Goal: Information Seeking & Learning: Compare options

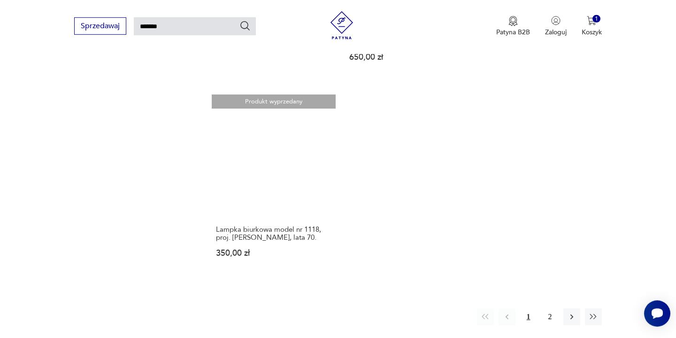
scroll to position [1178, 0]
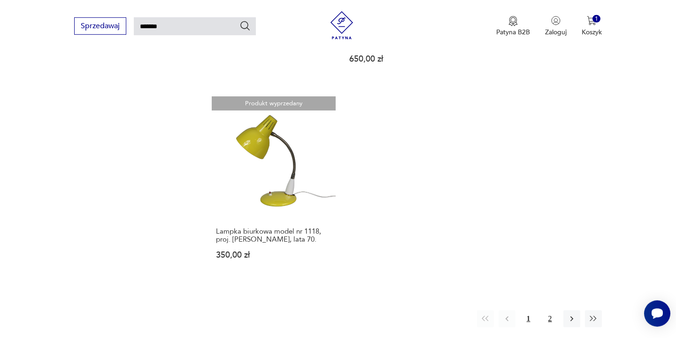
click at [546, 310] on button "2" at bounding box center [550, 318] width 17 height 17
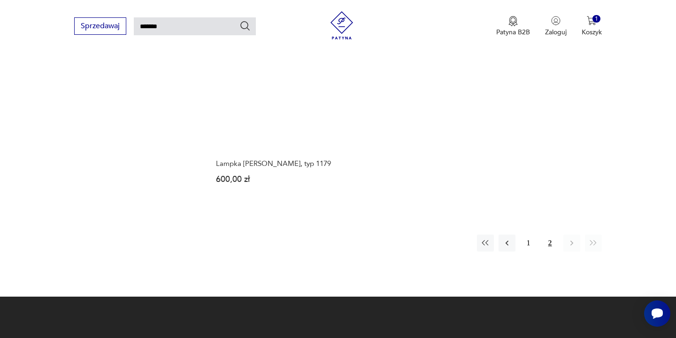
scroll to position [1026, 0]
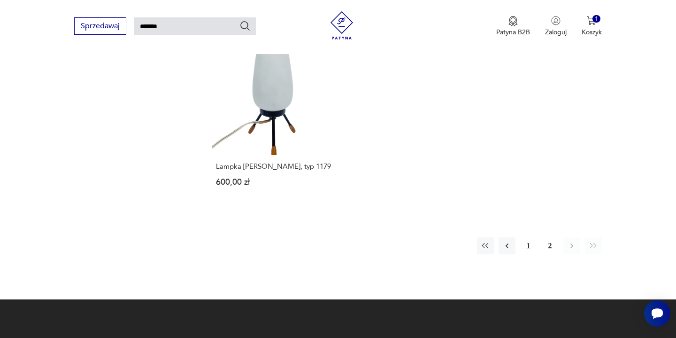
click at [530, 237] on button "1" at bounding box center [528, 245] width 17 height 17
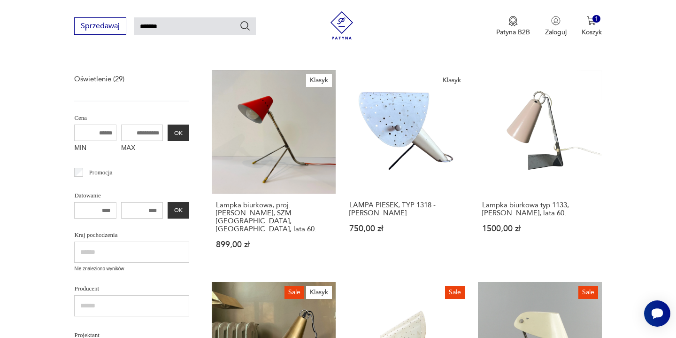
scroll to position [137, 0]
click at [301, 148] on link "Klasyk Lampka biurkowa, proj. A. Gałecki, SZM Warszawa, Polska, lata 60. 899,00…" at bounding box center [273, 167] width 123 height 197
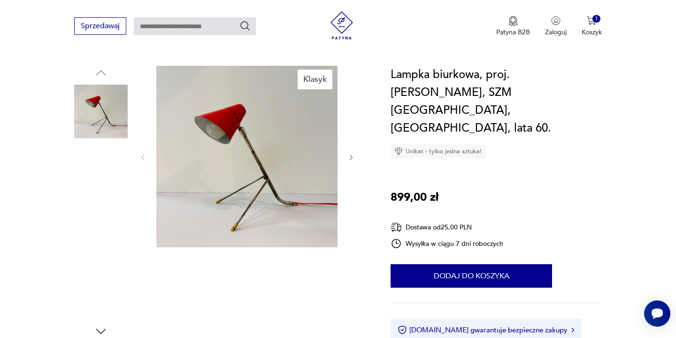
scroll to position [87, 0]
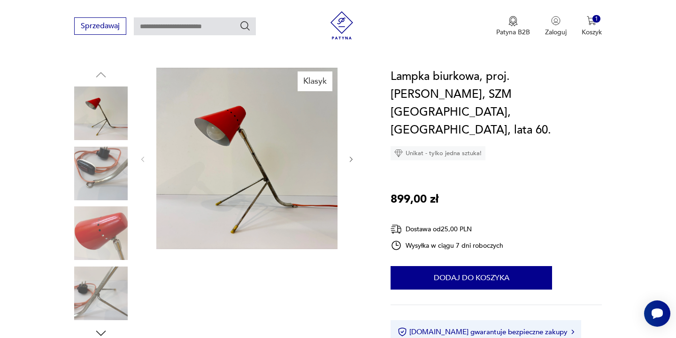
click at [91, 253] on img at bounding box center [101, 233] width 54 height 54
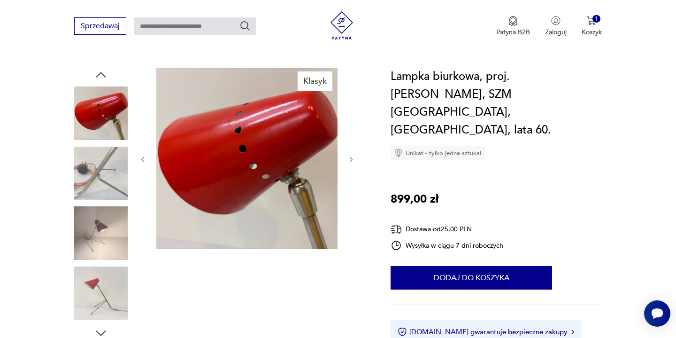
click at [211, 134] on img at bounding box center [246, 158] width 181 height 181
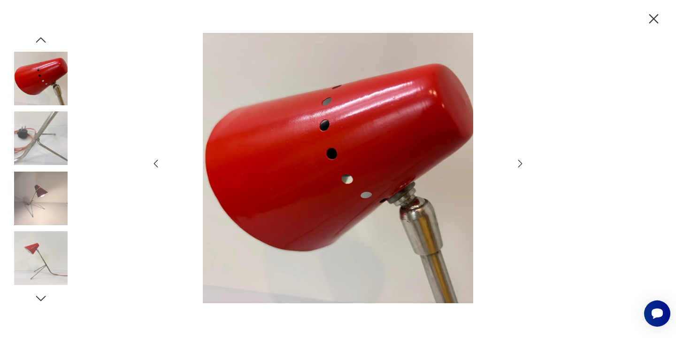
click at [300, 126] on img at bounding box center [338, 168] width 334 height 270
click at [69, 196] on div at bounding box center [338, 169] width 676 height 338
click at [29, 79] on img at bounding box center [41, 79] width 54 height 54
click at [25, 123] on img at bounding box center [41, 138] width 54 height 54
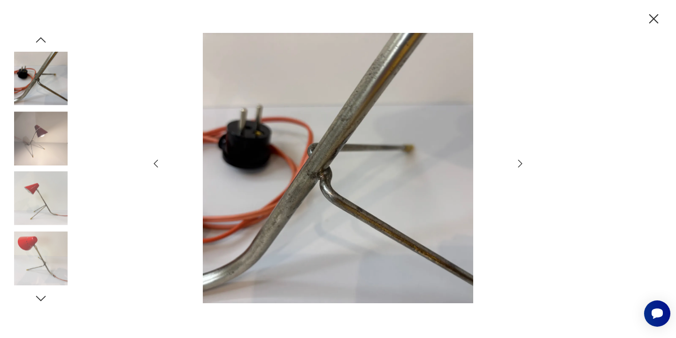
click at [29, 169] on div at bounding box center [41, 169] width 54 height 235
click at [30, 200] on img at bounding box center [41, 198] width 54 height 54
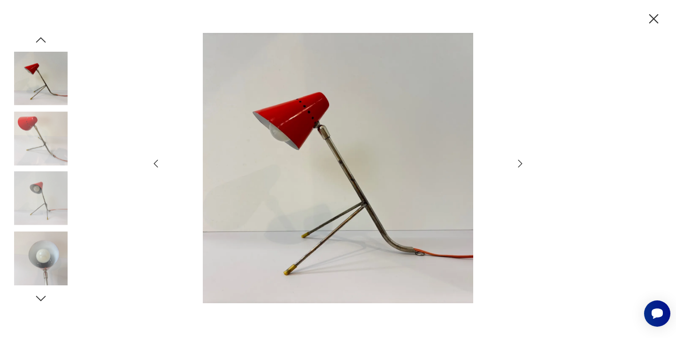
click at [33, 238] on img at bounding box center [41, 258] width 54 height 54
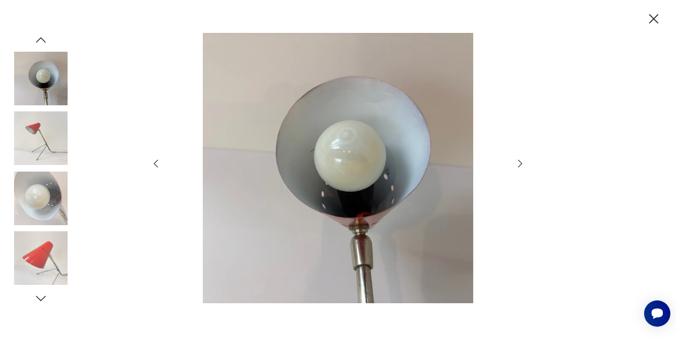
click at [36, 261] on img at bounding box center [41, 258] width 54 height 54
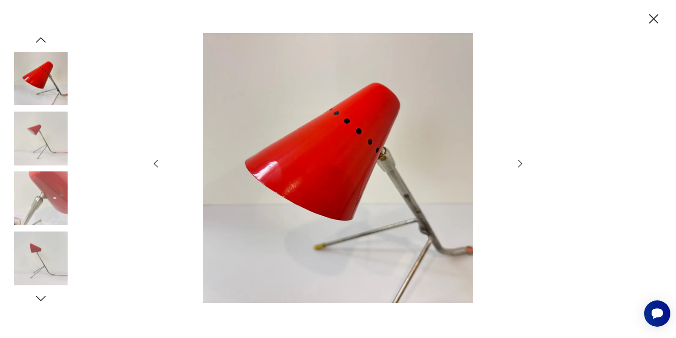
click at [655, 20] on icon "button" at bounding box center [653, 18] width 9 height 9
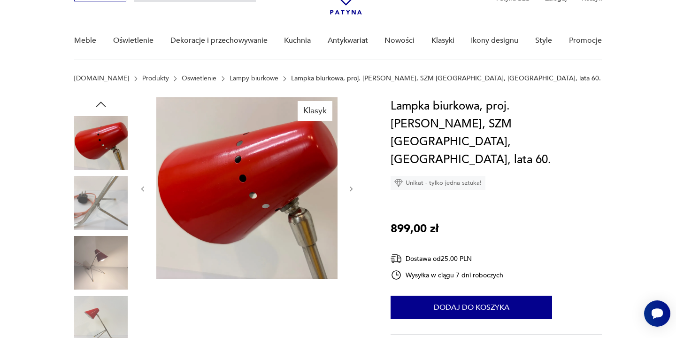
scroll to position [56, 0]
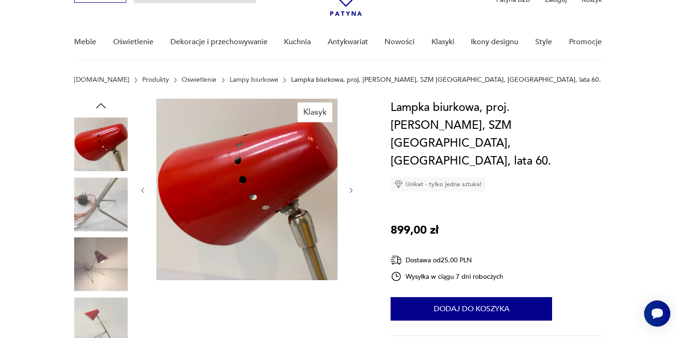
scroll to position [137, 0]
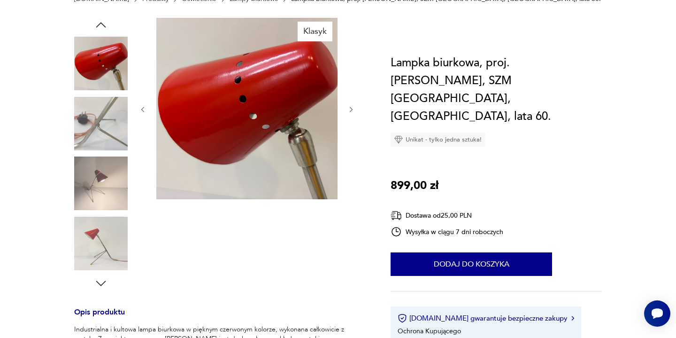
type input "*******"
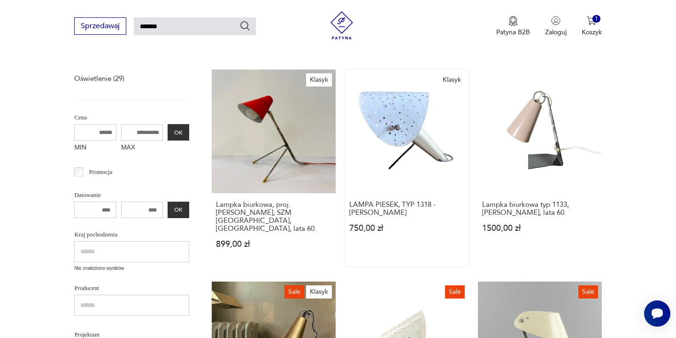
click at [397, 141] on link "Klasyk LAMPA PIESEK, TYP 1318 - APOLINARY GAŁECKI 750,00 zł" at bounding box center [406, 167] width 123 height 197
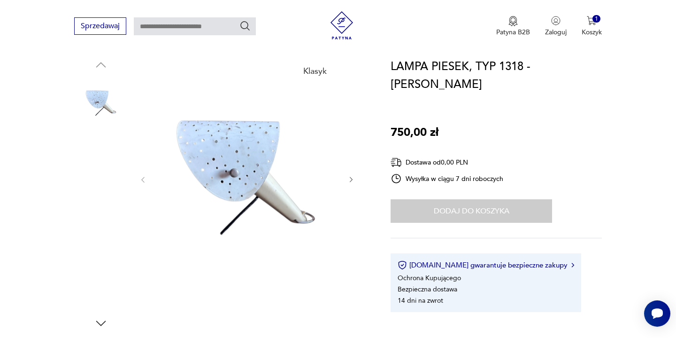
scroll to position [97, 0]
click at [595, 31] on p "Koszyk" at bounding box center [592, 32] width 20 height 9
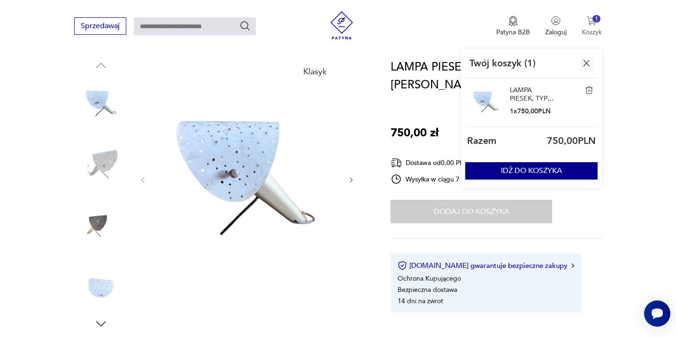
click at [595, 31] on p "Koszyk" at bounding box center [592, 32] width 20 height 9
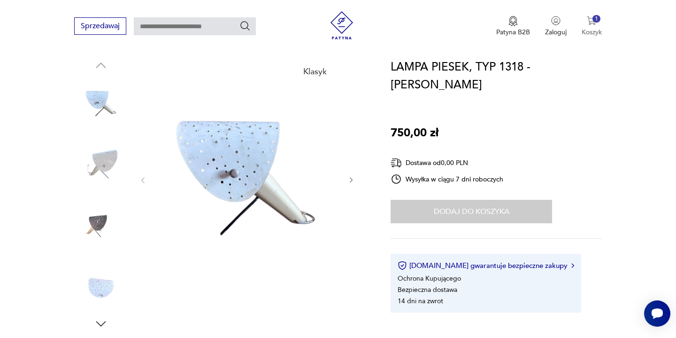
click at [593, 16] on img "button" at bounding box center [591, 20] width 9 height 9
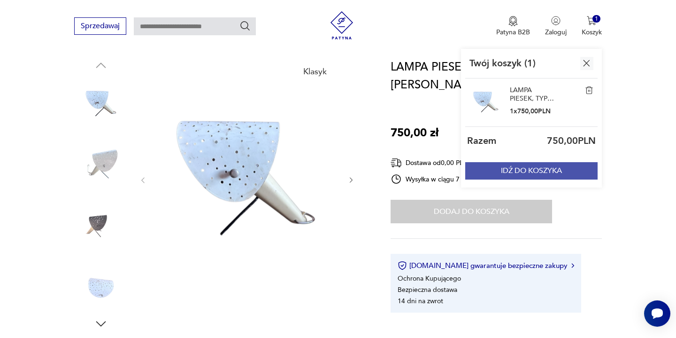
click at [548, 170] on button "IDŹ DO KOSZYKA" at bounding box center [531, 170] width 132 height 17
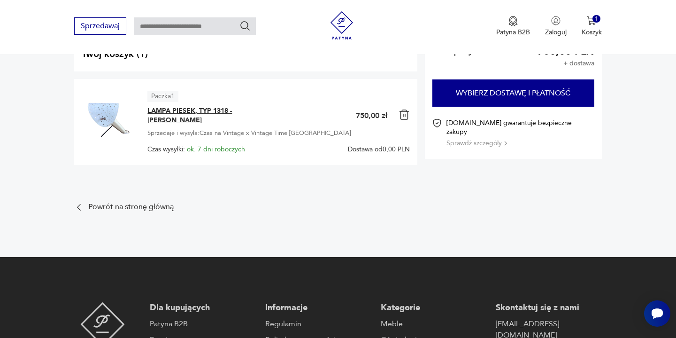
click at [175, 116] on span "LAMPA PIESEK, TYP 1318 - APOLINARY GAŁECKI" at bounding box center [205, 115] width 117 height 19
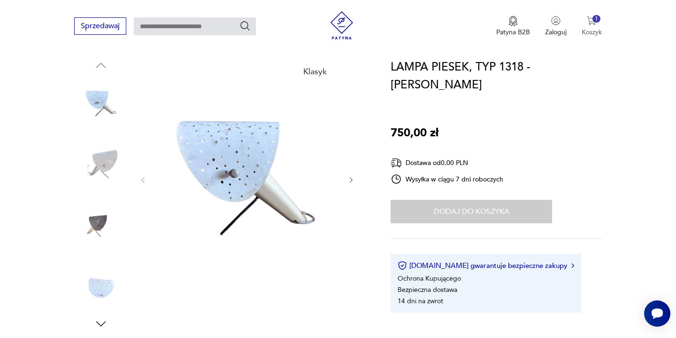
click at [589, 23] on img "button" at bounding box center [591, 20] width 9 height 9
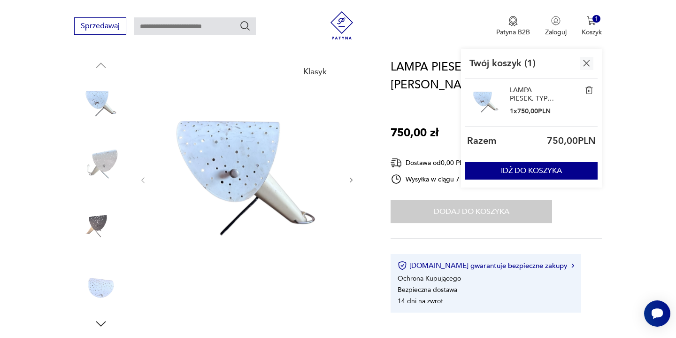
click at [589, 66] on img "button" at bounding box center [587, 63] width 12 height 12
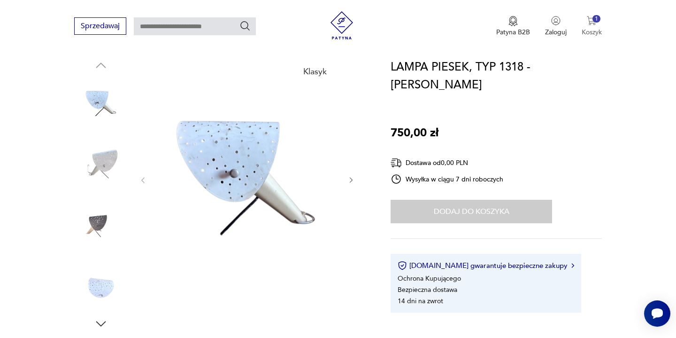
click at [593, 21] on div "1" at bounding box center [596, 19] width 8 height 8
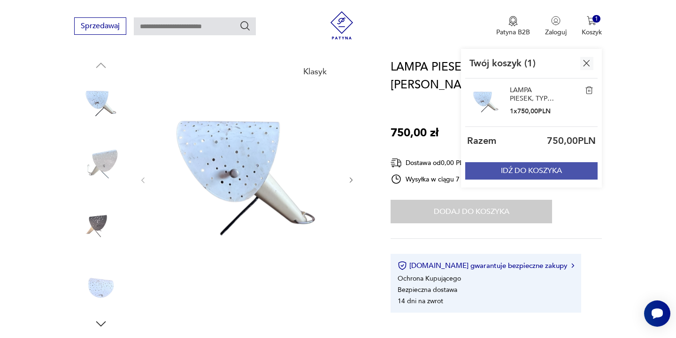
click at [508, 172] on button "IDŹ DO KOSZYKA" at bounding box center [531, 170] width 132 height 17
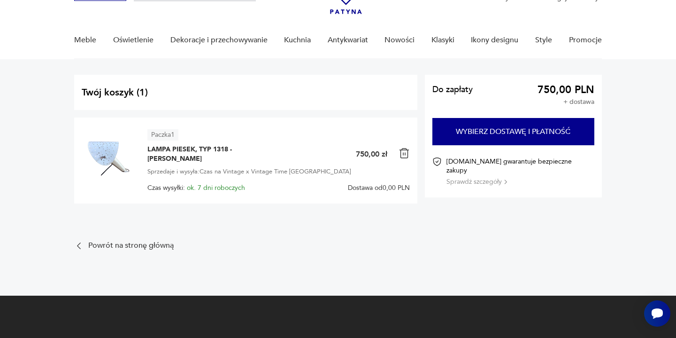
scroll to position [64, 0]
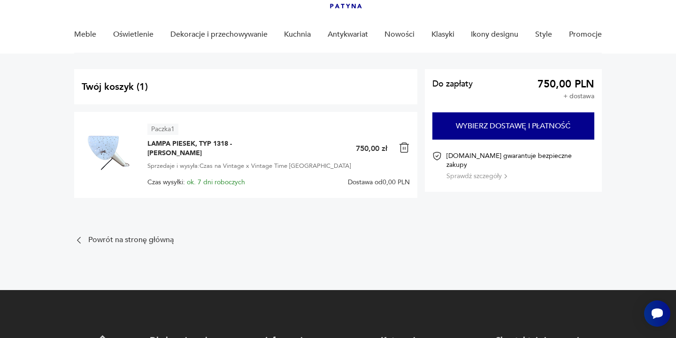
click at [404, 150] on img at bounding box center [404, 147] width 11 height 11
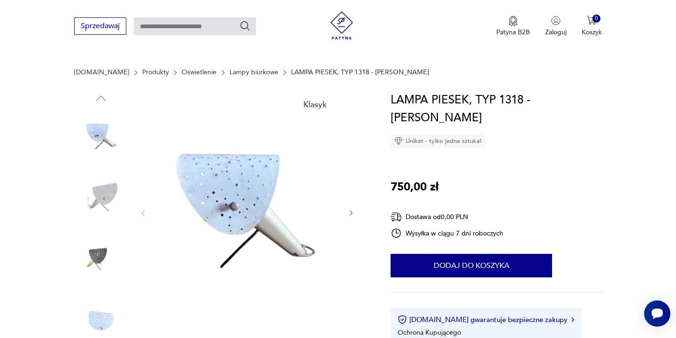
scroll to position [97, 0]
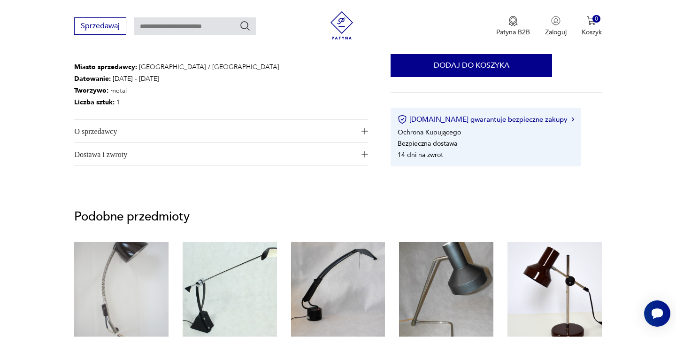
click at [356, 134] on button "O sprzedawcy" at bounding box center [221, 131] width 294 height 23
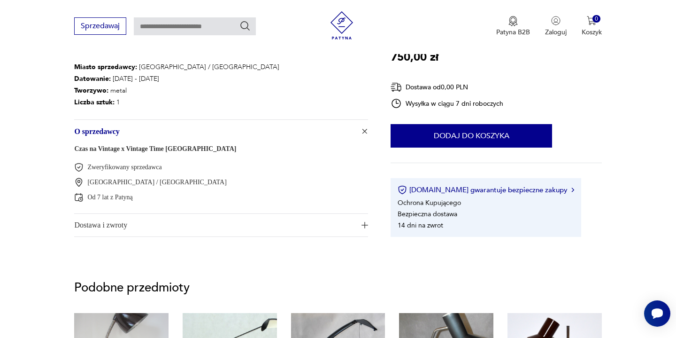
scroll to position [490, 0]
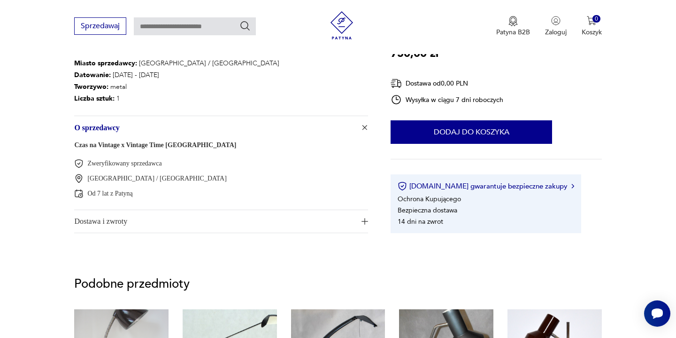
click at [141, 222] on span "Dostawa i zwroty" at bounding box center [214, 221] width 281 height 23
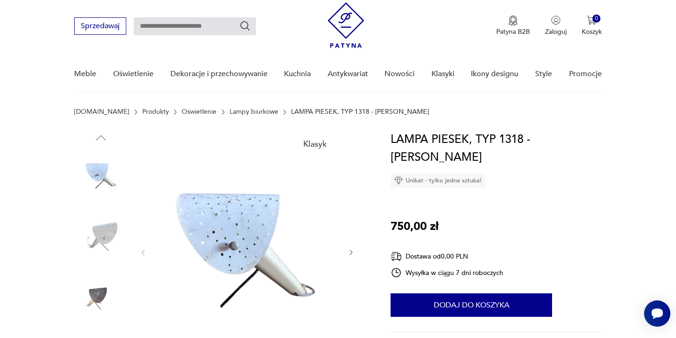
scroll to position [0, 0]
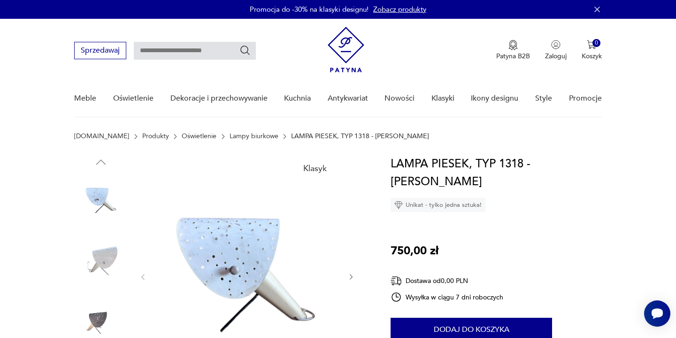
click at [230, 135] on link "Lampy biurkowe" at bounding box center [254, 136] width 49 height 8
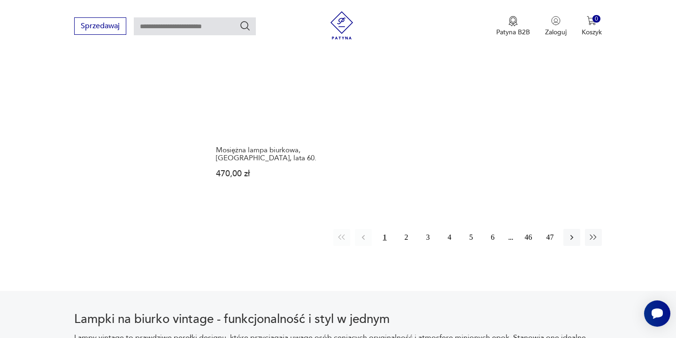
scroll to position [1412, 0]
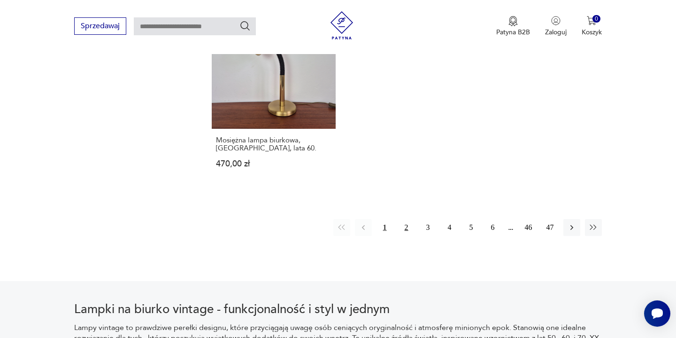
click at [405, 219] on button "2" at bounding box center [406, 227] width 17 height 17
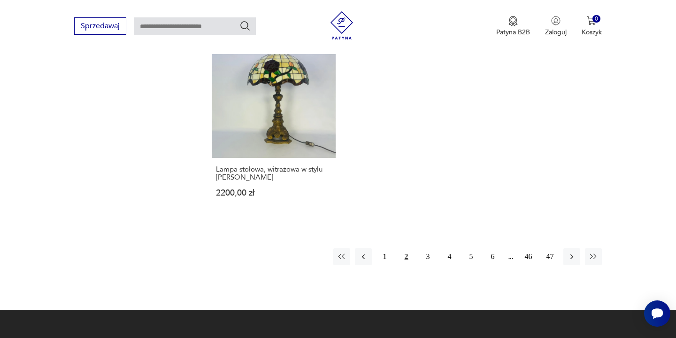
scroll to position [1400, 0]
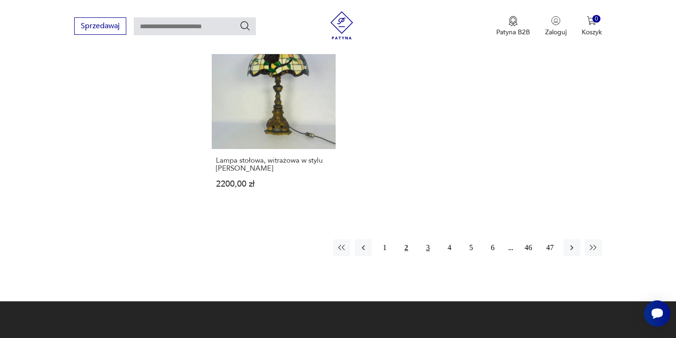
click at [427, 239] on button "3" at bounding box center [428, 247] width 17 height 17
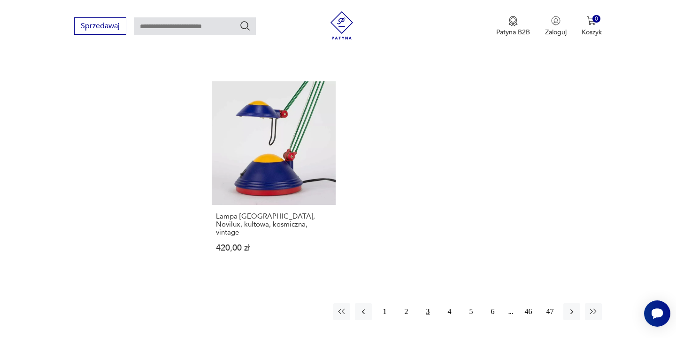
scroll to position [1406, 0]
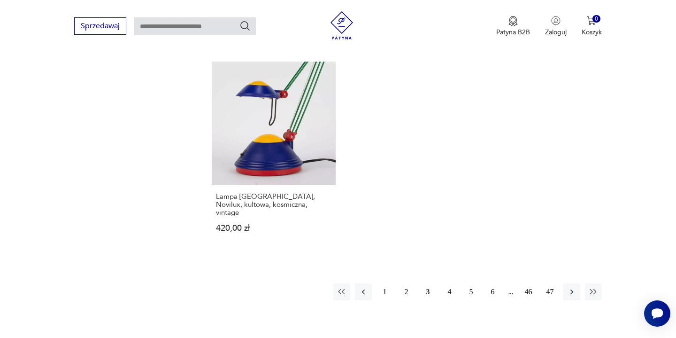
click at [425, 283] on button "3" at bounding box center [428, 291] width 17 height 17
click at [451, 283] on button "4" at bounding box center [449, 291] width 17 height 17
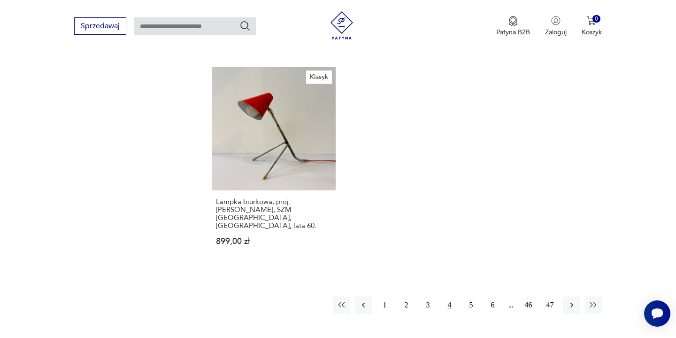
scroll to position [1390, 0]
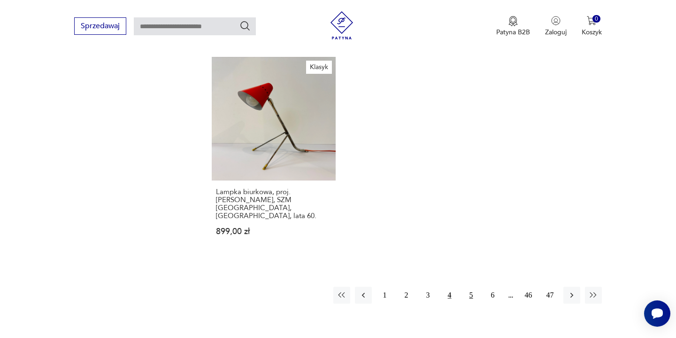
click at [467, 286] on button "5" at bounding box center [471, 294] width 17 height 17
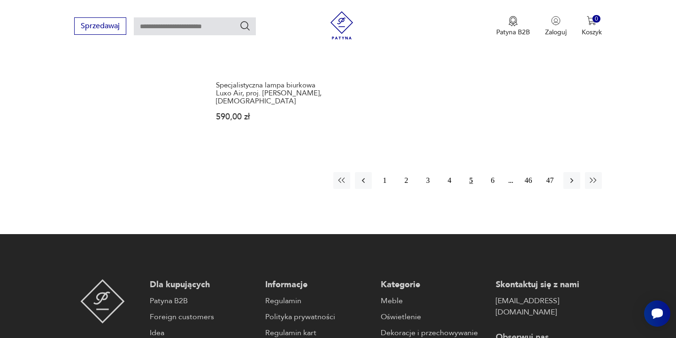
scroll to position [1500, 0]
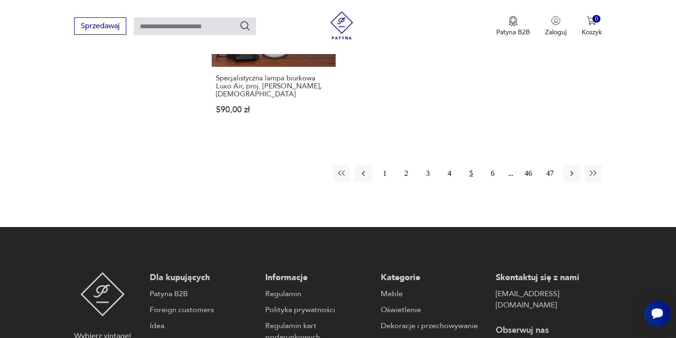
click at [471, 165] on button "5" at bounding box center [471, 173] width 17 height 17
click at [472, 165] on button "5" at bounding box center [471, 173] width 17 height 17
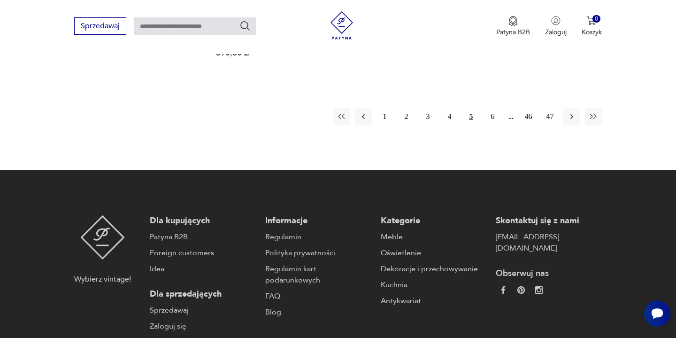
scroll to position [1553, 0]
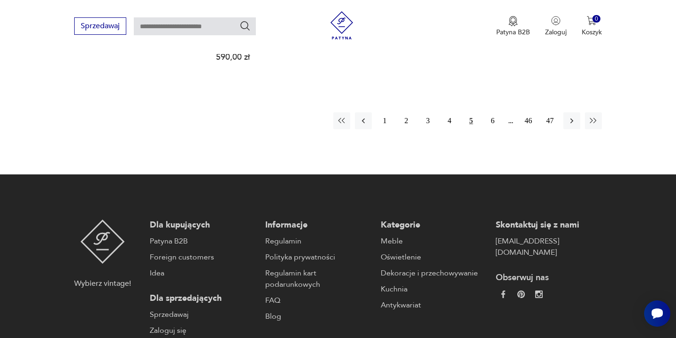
click at [473, 112] on button "5" at bounding box center [471, 120] width 17 height 17
click at [494, 112] on button "6" at bounding box center [493, 120] width 17 height 17
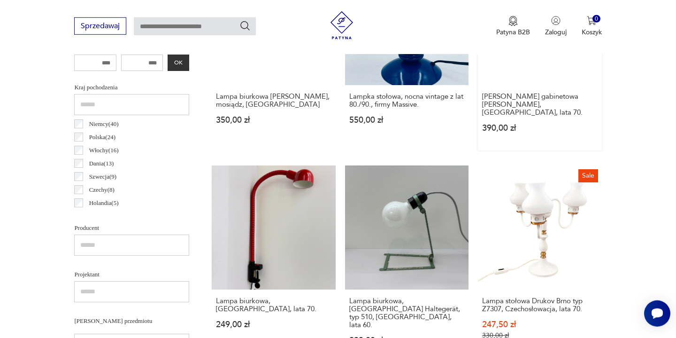
scroll to position [430, 0]
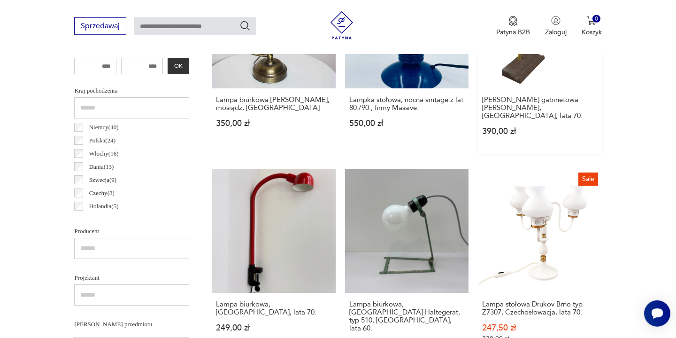
click at [493, 92] on div "Lampka gabinetowa Hillebrand, Niemcy, lata 70. 390,00 zł" at bounding box center [539, 120] width 123 height 65
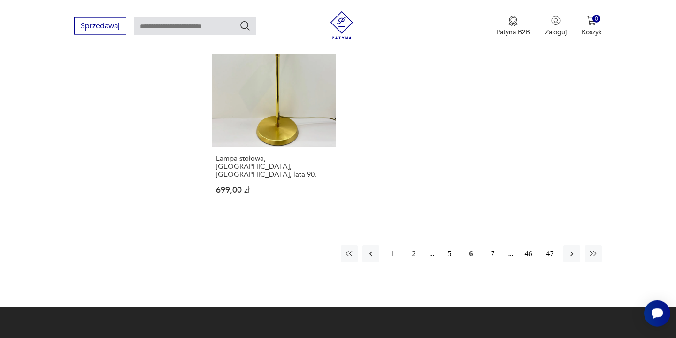
scroll to position [1383, 0]
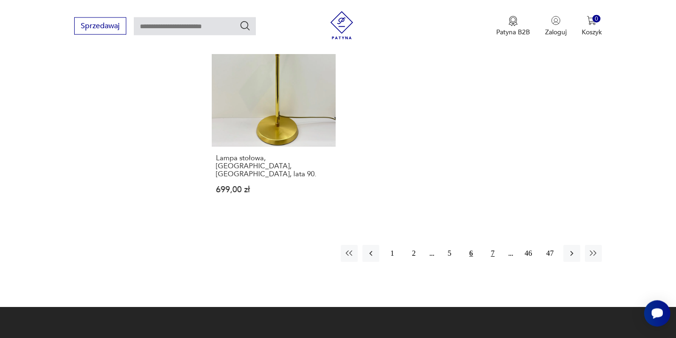
click at [494, 245] on button "7" at bounding box center [493, 253] width 17 height 17
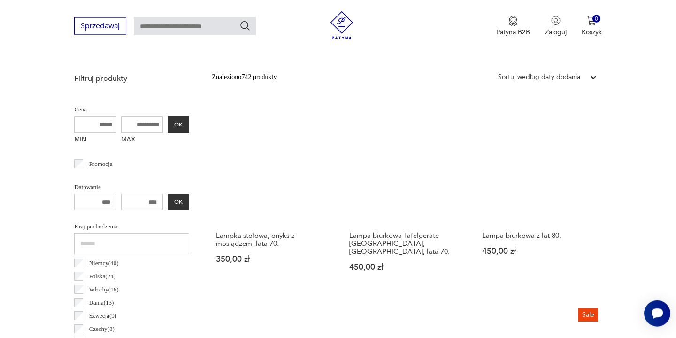
scroll to position [297, 0]
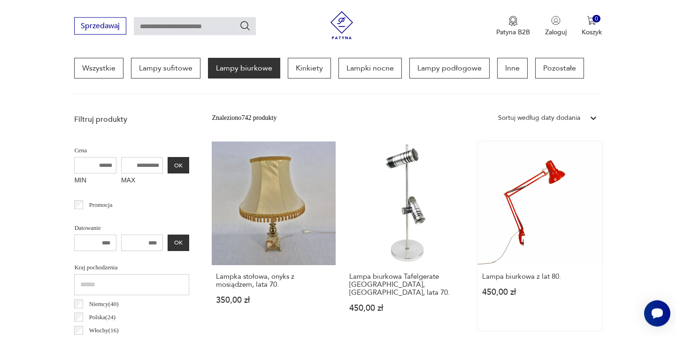
click at [527, 184] on link "Lampa biurkowa z lat 80. 450,00 zł" at bounding box center [539, 235] width 123 height 189
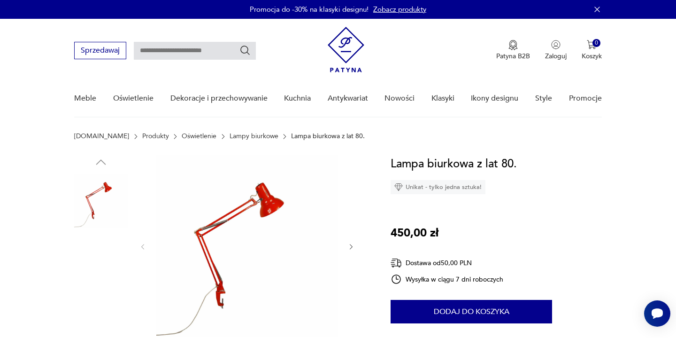
click at [245, 219] on img at bounding box center [246, 245] width 181 height 181
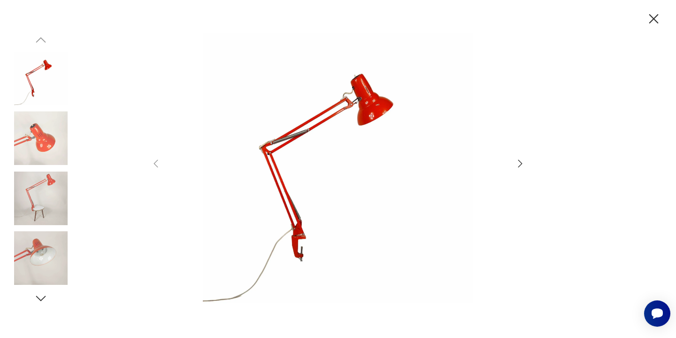
click at [50, 155] on img at bounding box center [41, 138] width 54 height 54
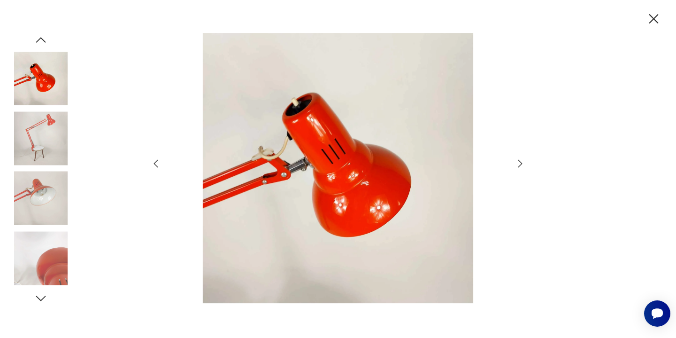
click at [38, 207] on img at bounding box center [41, 198] width 54 height 54
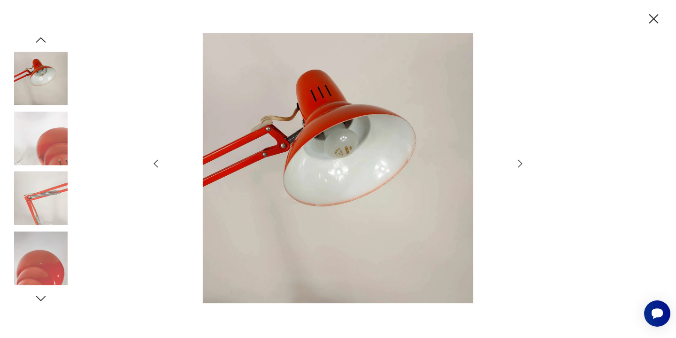
click at [34, 256] on img at bounding box center [41, 258] width 54 height 54
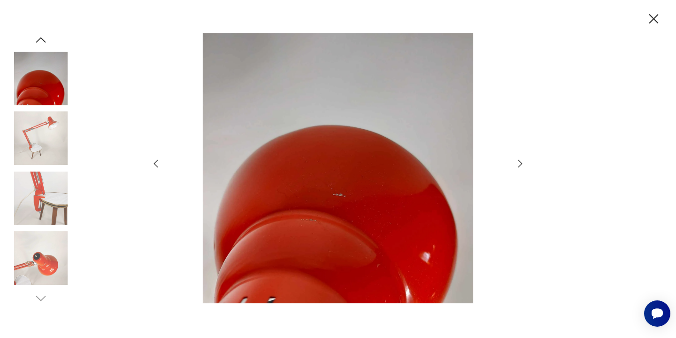
click at [34, 278] on img at bounding box center [41, 258] width 54 height 54
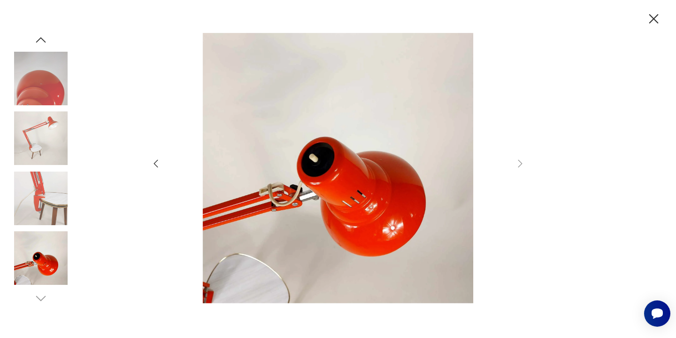
click at [41, 202] on img at bounding box center [41, 198] width 54 height 54
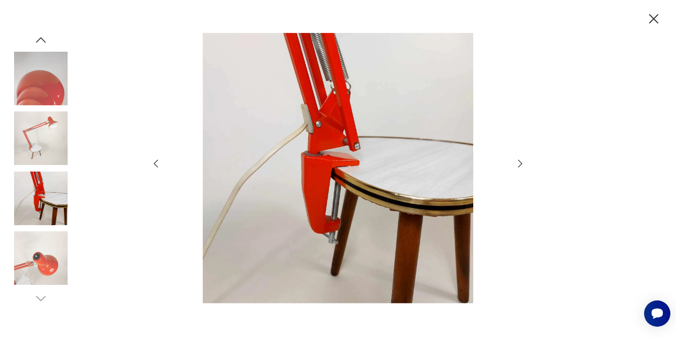
click at [41, 202] on img at bounding box center [41, 198] width 54 height 54
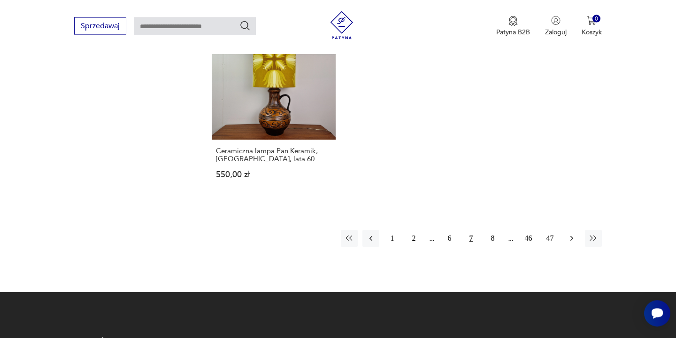
click at [573, 233] on icon "button" at bounding box center [571, 237] width 9 height 9
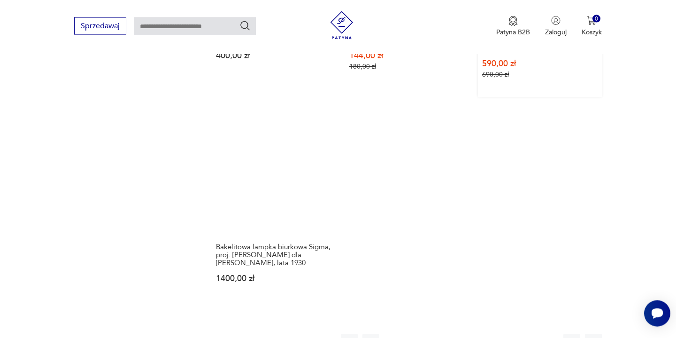
scroll to position [1313, 0]
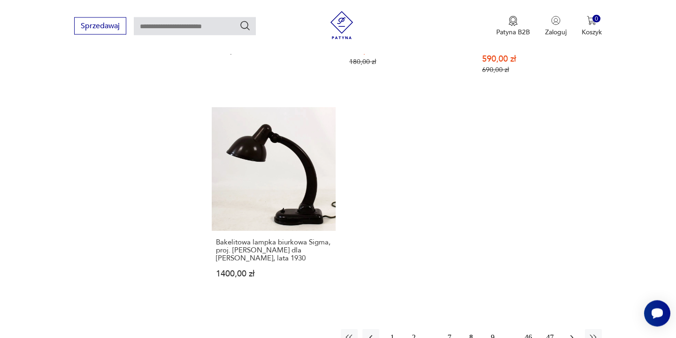
click at [573, 332] on icon "button" at bounding box center [571, 336] width 9 height 9
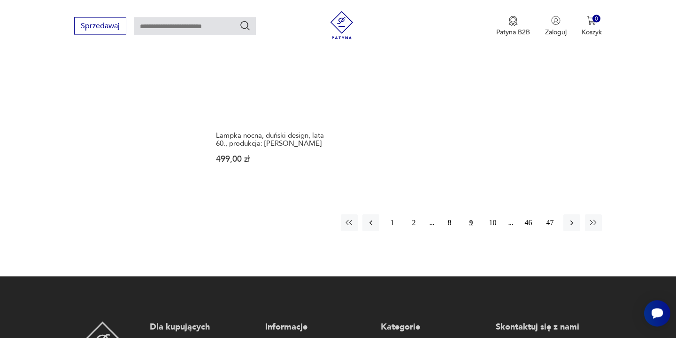
scroll to position [1412, 0]
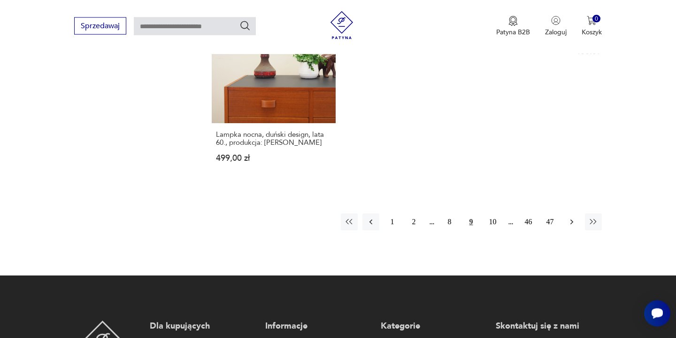
click at [571, 219] on icon "button" at bounding box center [571, 221] width 3 height 5
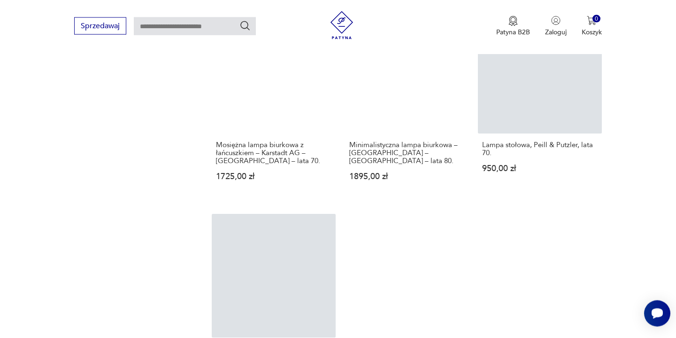
scroll to position [1329, 0]
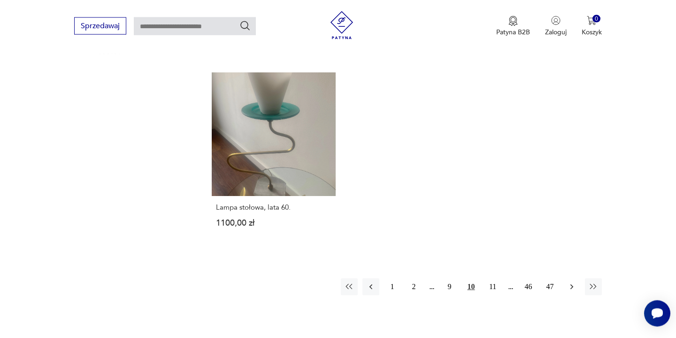
click at [571, 285] on icon "button" at bounding box center [571, 286] width 9 height 9
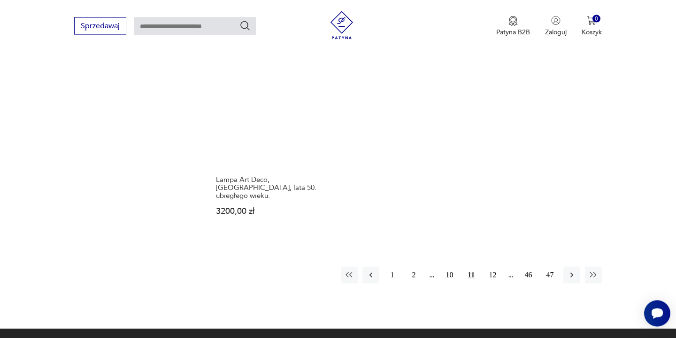
scroll to position [1364, 0]
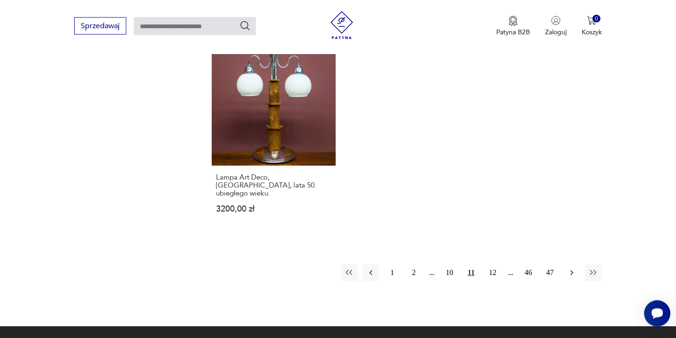
click at [570, 268] on icon "button" at bounding box center [571, 272] width 9 height 9
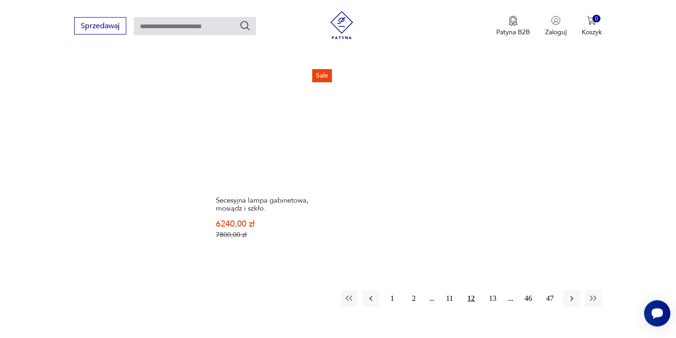
scroll to position [1394, 0]
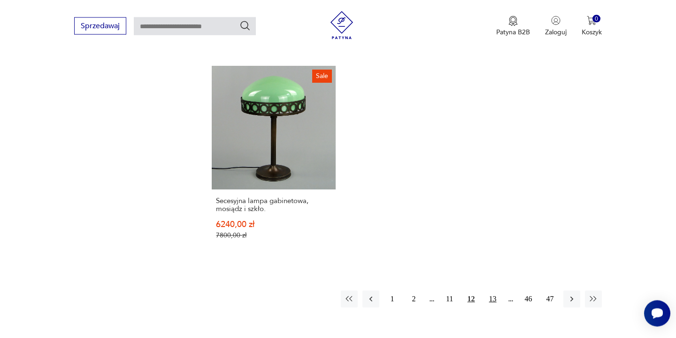
click at [493, 290] on button "13" at bounding box center [493, 298] width 17 height 17
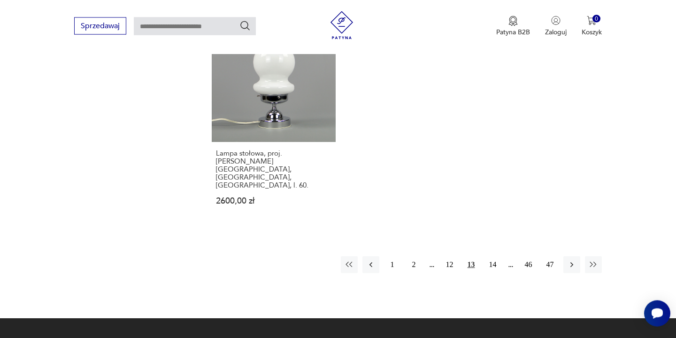
scroll to position [1358, 0]
click at [528, 256] on button "46" at bounding box center [528, 264] width 17 height 17
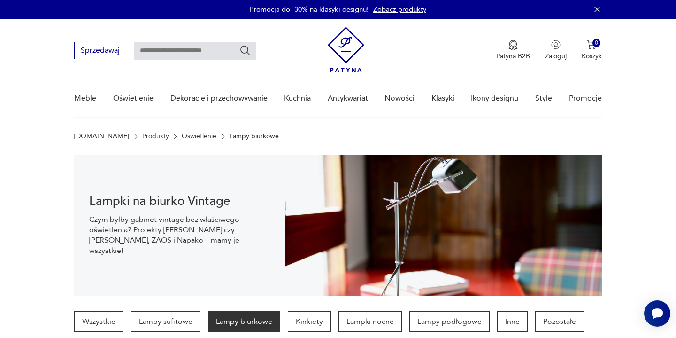
click at [217, 54] on input "text" at bounding box center [195, 51] width 122 height 18
type input "*****"
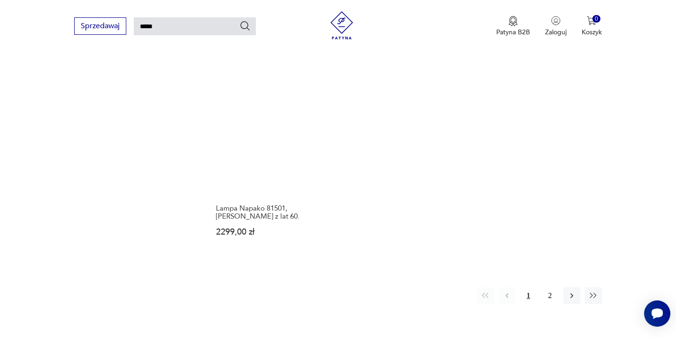
scroll to position [1231, 0]
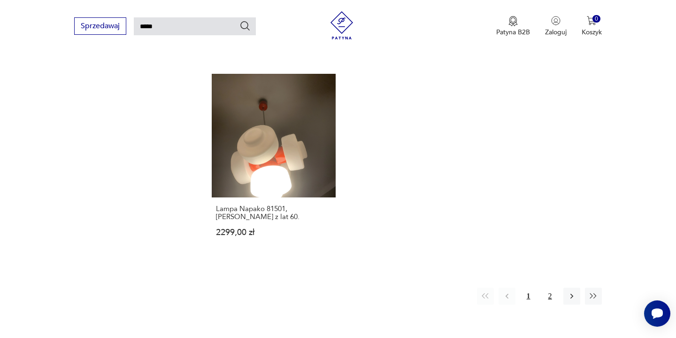
click at [551, 287] on button "2" at bounding box center [550, 295] width 17 height 17
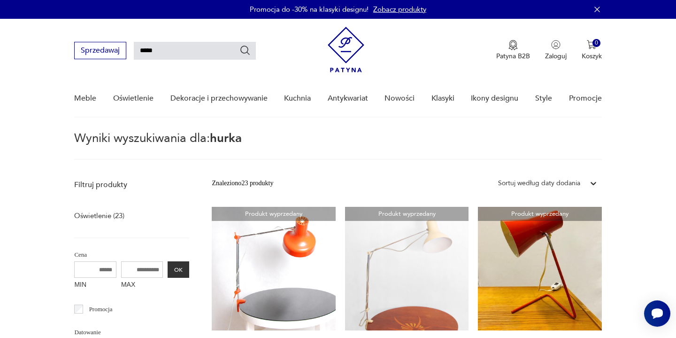
drag, startPoint x: 205, startPoint y: 53, endPoint x: 107, endPoint y: 41, distance: 99.3
click at [134, 42] on input "*****" at bounding box center [195, 51] width 122 height 18
type input "******"
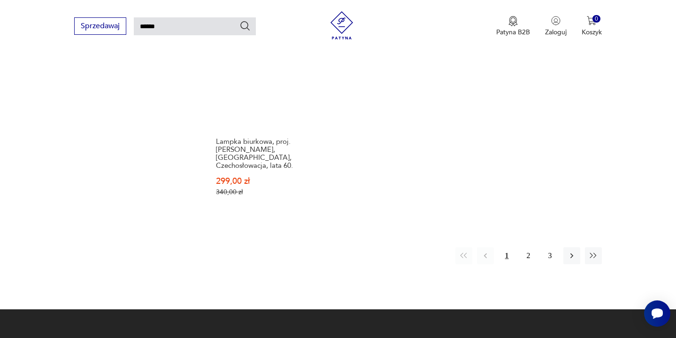
scroll to position [1260, 0]
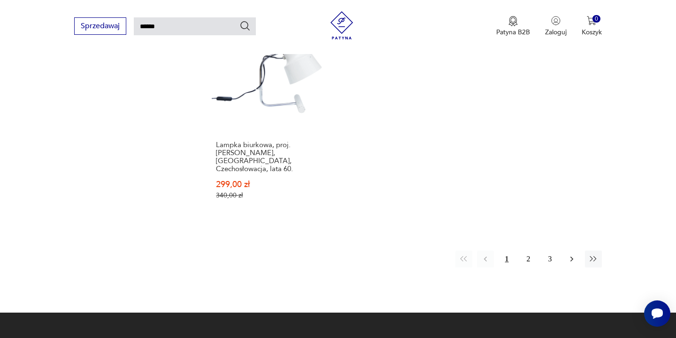
click at [569, 254] on icon "button" at bounding box center [571, 258] width 9 height 9
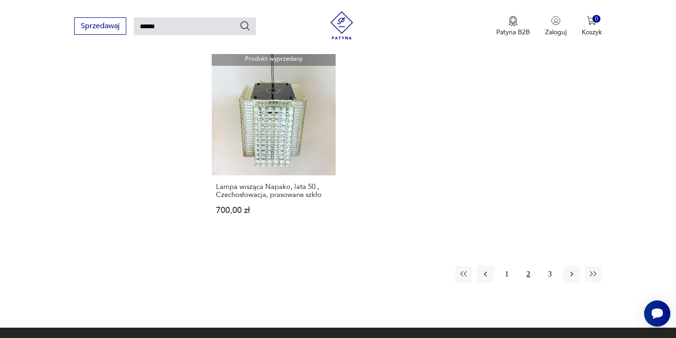
scroll to position [1215, 0]
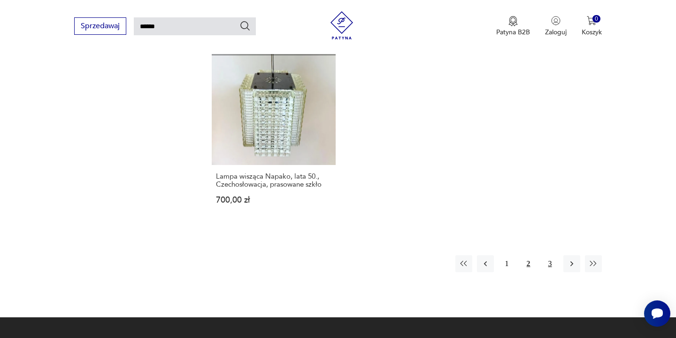
click at [549, 255] on button "3" at bounding box center [550, 263] width 17 height 17
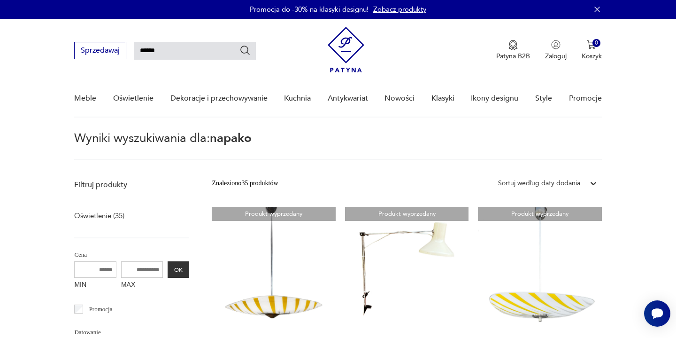
drag, startPoint x: 181, startPoint y: 50, endPoint x: 129, endPoint y: 46, distance: 52.8
click at [134, 46] on input "******" at bounding box center [195, 51] width 122 height 18
type input "*******"
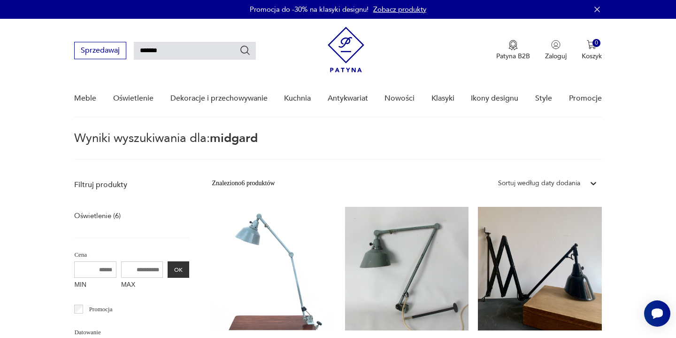
drag, startPoint x: 177, startPoint y: 51, endPoint x: 115, endPoint y: 29, distance: 66.7
click at [134, 42] on input "*******" at bounding box center [195, 51] width 122 height 18
type input "********"
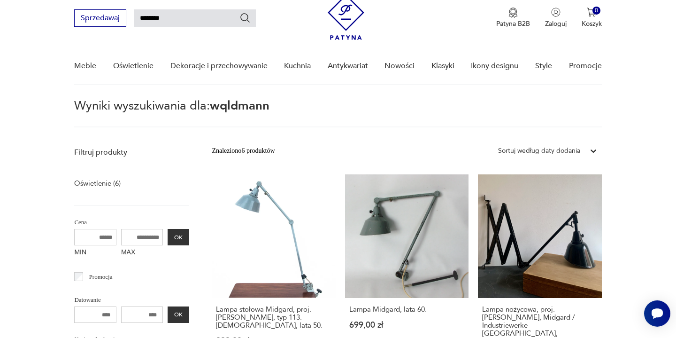
scroll to position [34, 0]
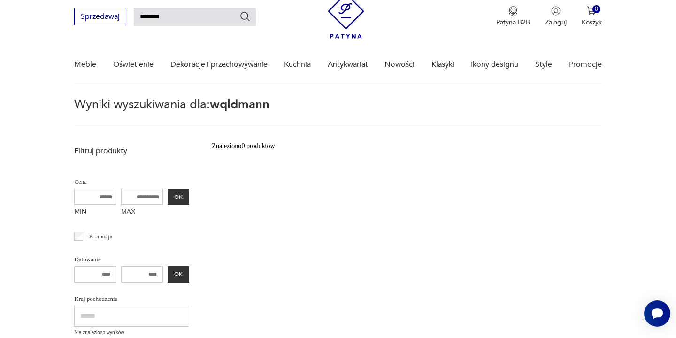
click at [147, 18] on input "********" at bounding box center [195, 17] width 122 height 18
type input "********"
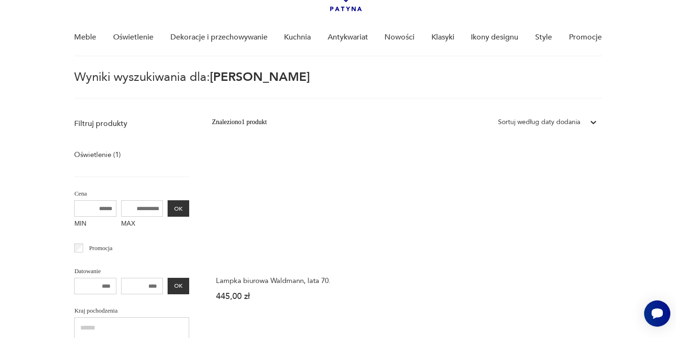
scroll to position [58, 0]
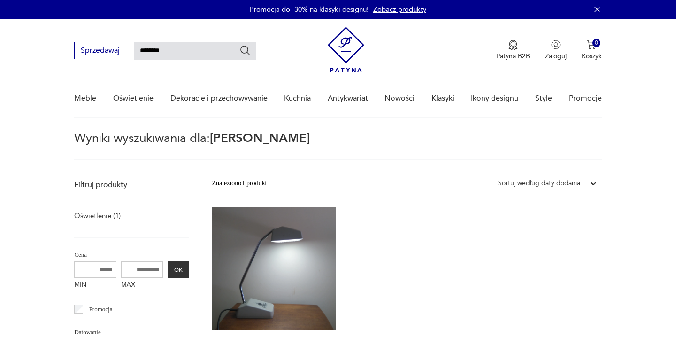
drag, startPoint x: 190, startPoint y: 50, endPoint x: 115, endPoint y: 46, distance: 74.8
click at [134, 46] on input "********" at bounding box center [195, 51] width 122 height 18
type input "******"
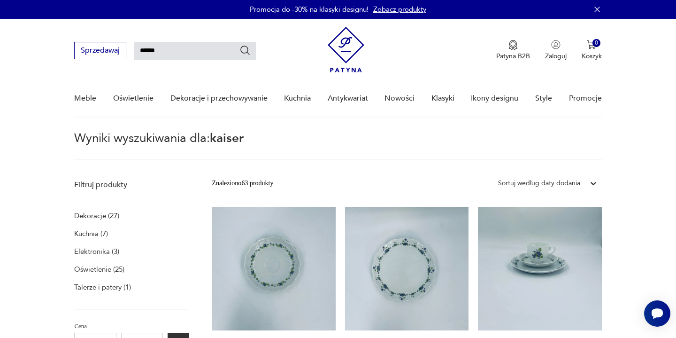
click at [98, 275] on p "Oświetlenie (25)" at bounding box center [99, 268] width 50 height 13
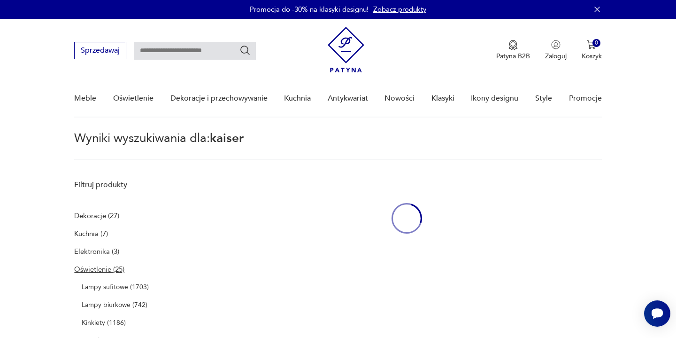
type input "******"
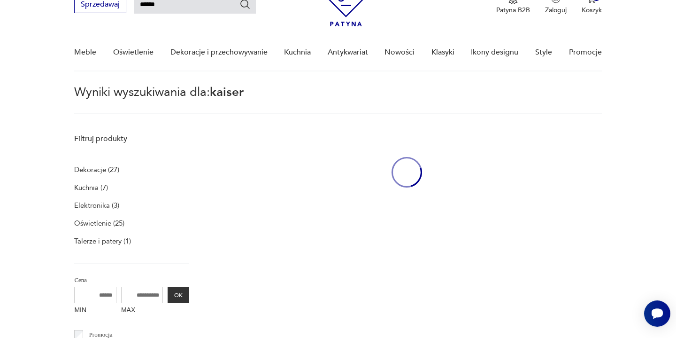
scroll to position [34, 0]
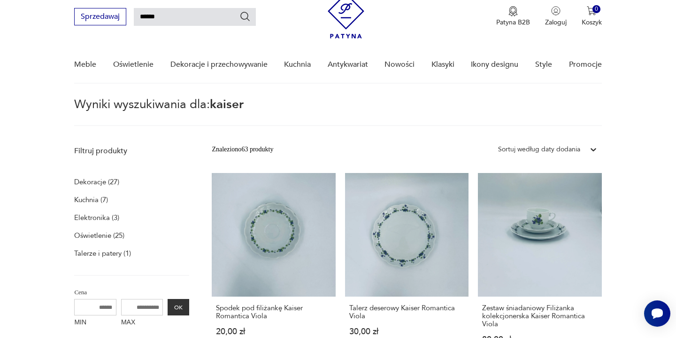
click at [97, 234] on p "Oświetlenie (25)" at bounding box center [99, 235] width 50 height 13
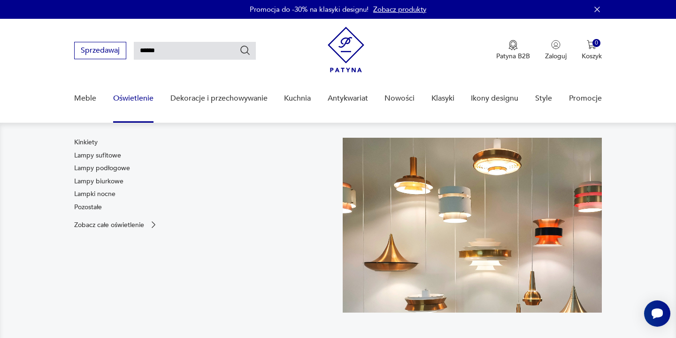
click at [142, 98] on link "Oświetlenie" at bounding box center [133, 98] width 40 height 36
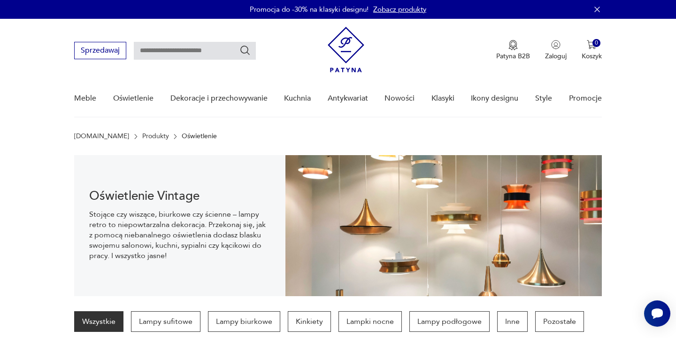
click at [182, 48] on input "text" at bounding box center [195, 51] width 122 height 18
type input "******"
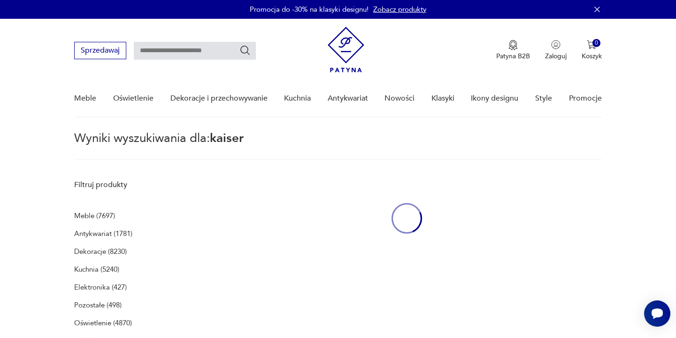
type input "******"
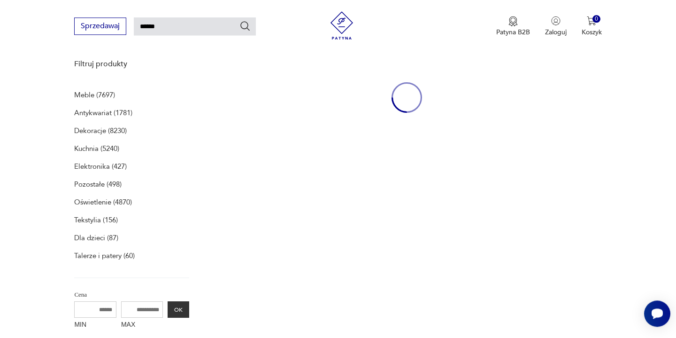
scroll to position [122, 0]
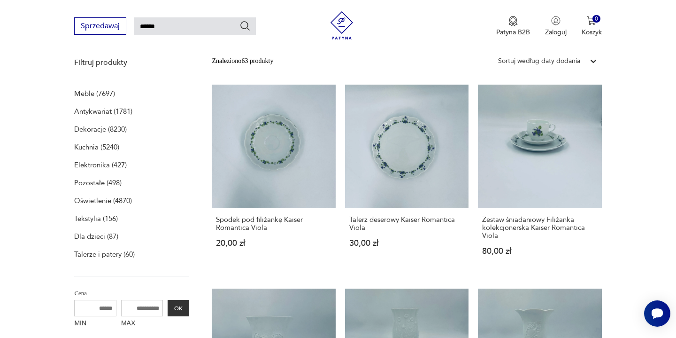
click at [103, 202] on p "Oświetlenie (4870)" at bounding box center [103, 200] width 58 height 13
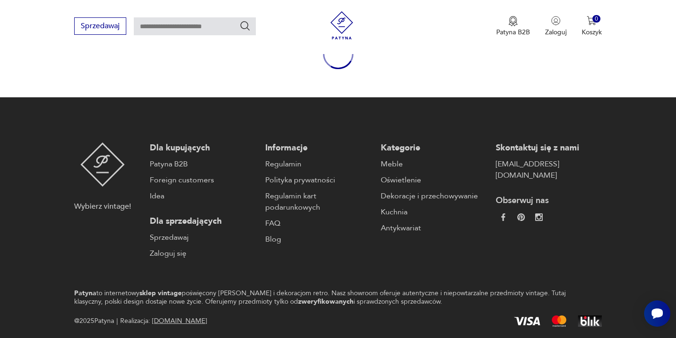
type input "******"
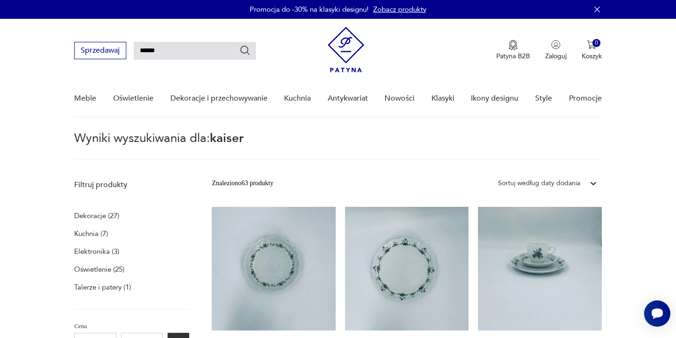
click at [197, 52] on input "******" at bounding box center [195, 51] width 122 height 18
type input "**********"
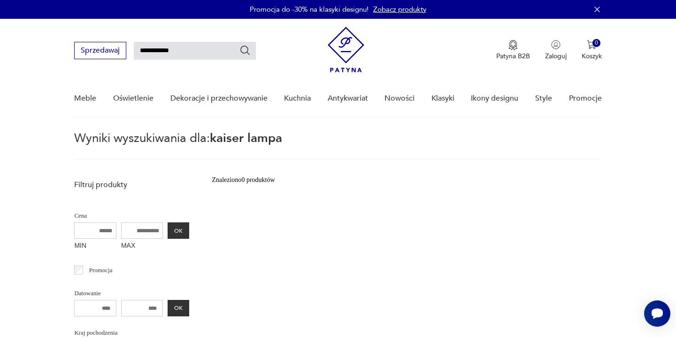
drag, startPoint x: 161, startPoint y: 47, endPoint x: 210, endPoint y: 54, distance: 49.8
click at [210, 54] on input "**********" at bounding box center [195, 51] width 122 height 18
type input "********"
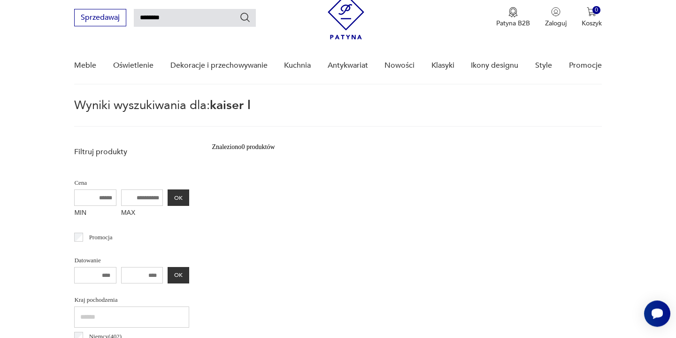
scroll to position [34, 0]
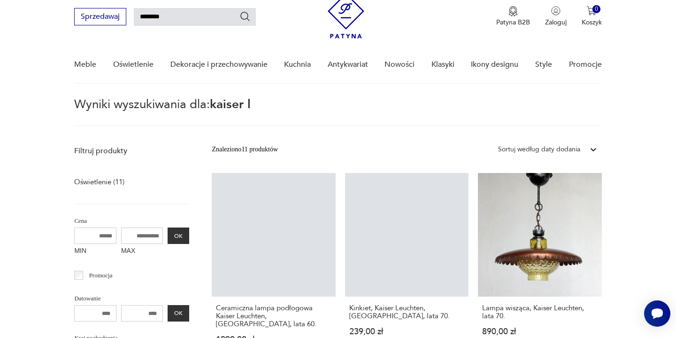
click at [196, 22] on input "********" at bounding box center [195, 17] width 122 height 18
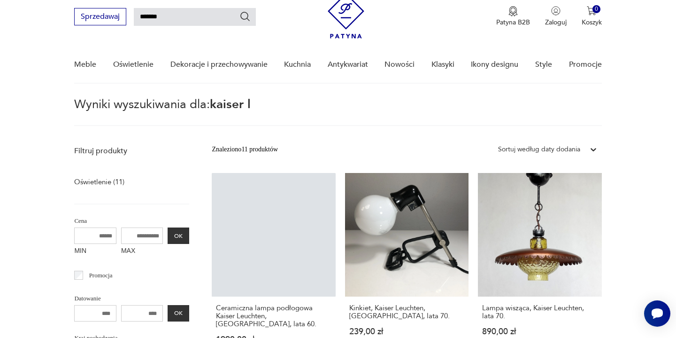
type input "******"
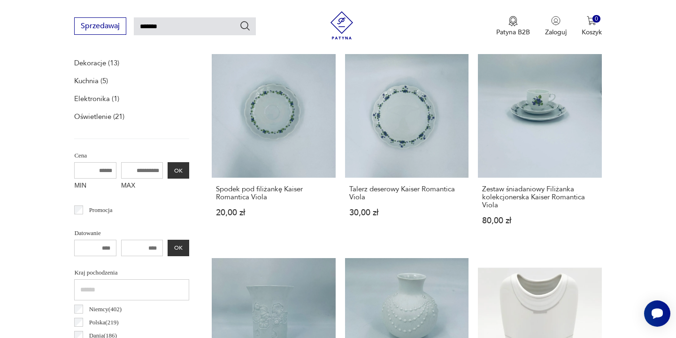
scroll to position [154, 0]
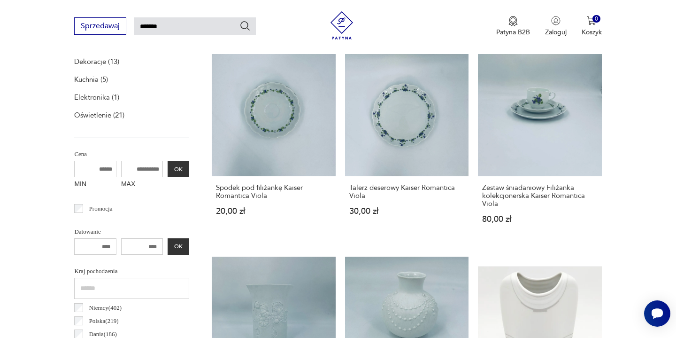
click at [88, 115] on p "Oświetlenie (21)" at bounding box center [99, 114] width 50 height 13
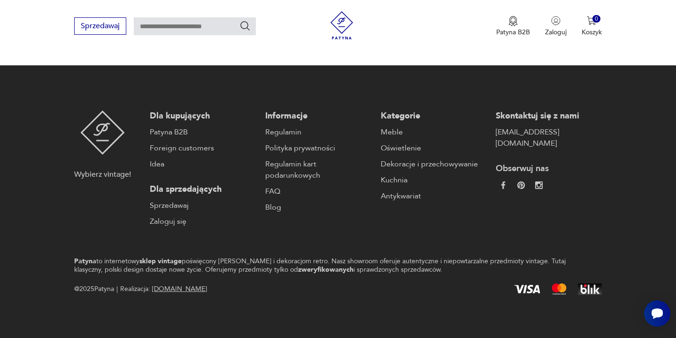
type input "******"
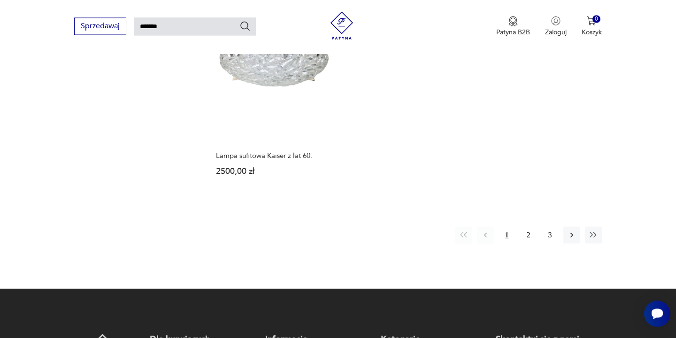
scroll to position [1198, 0]
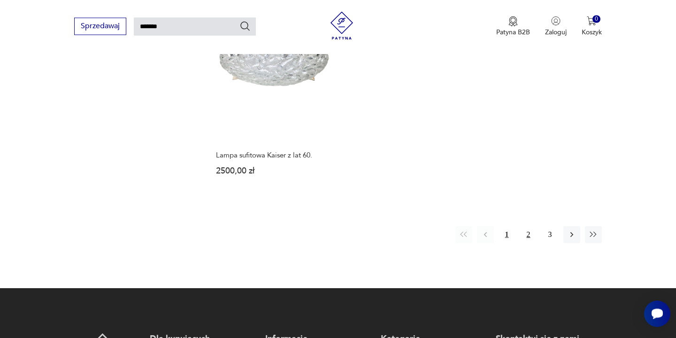
click at [533, 226] on button "2" at bounding box center [528, 234] width 17 height 17
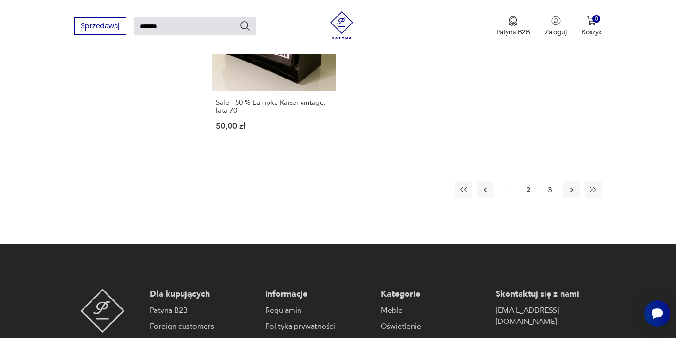
scroll to position [1284, 0]
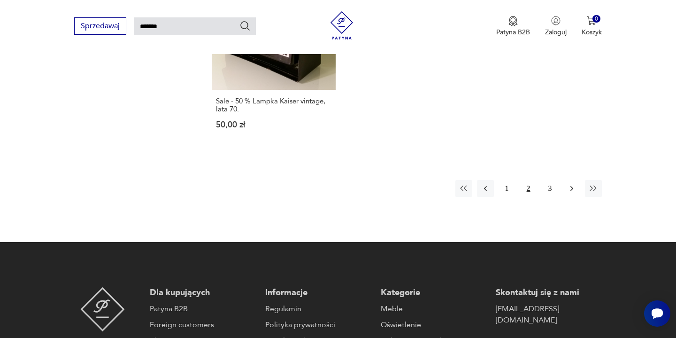
click at [573, 184] on icon "button" at bounding box center [571, 188] width 9 height 9
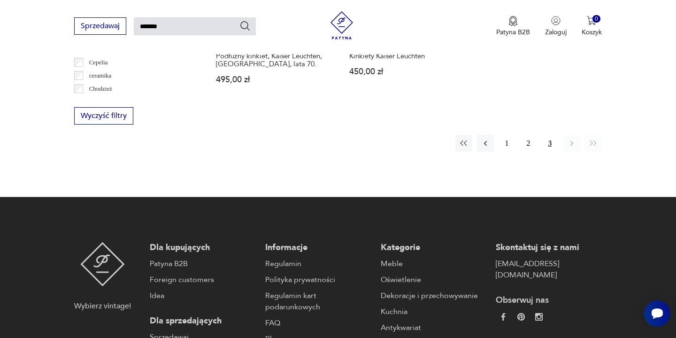
scroll to position [700, 0]
